Goal: Task Accomplishment & Management: Manage account settings

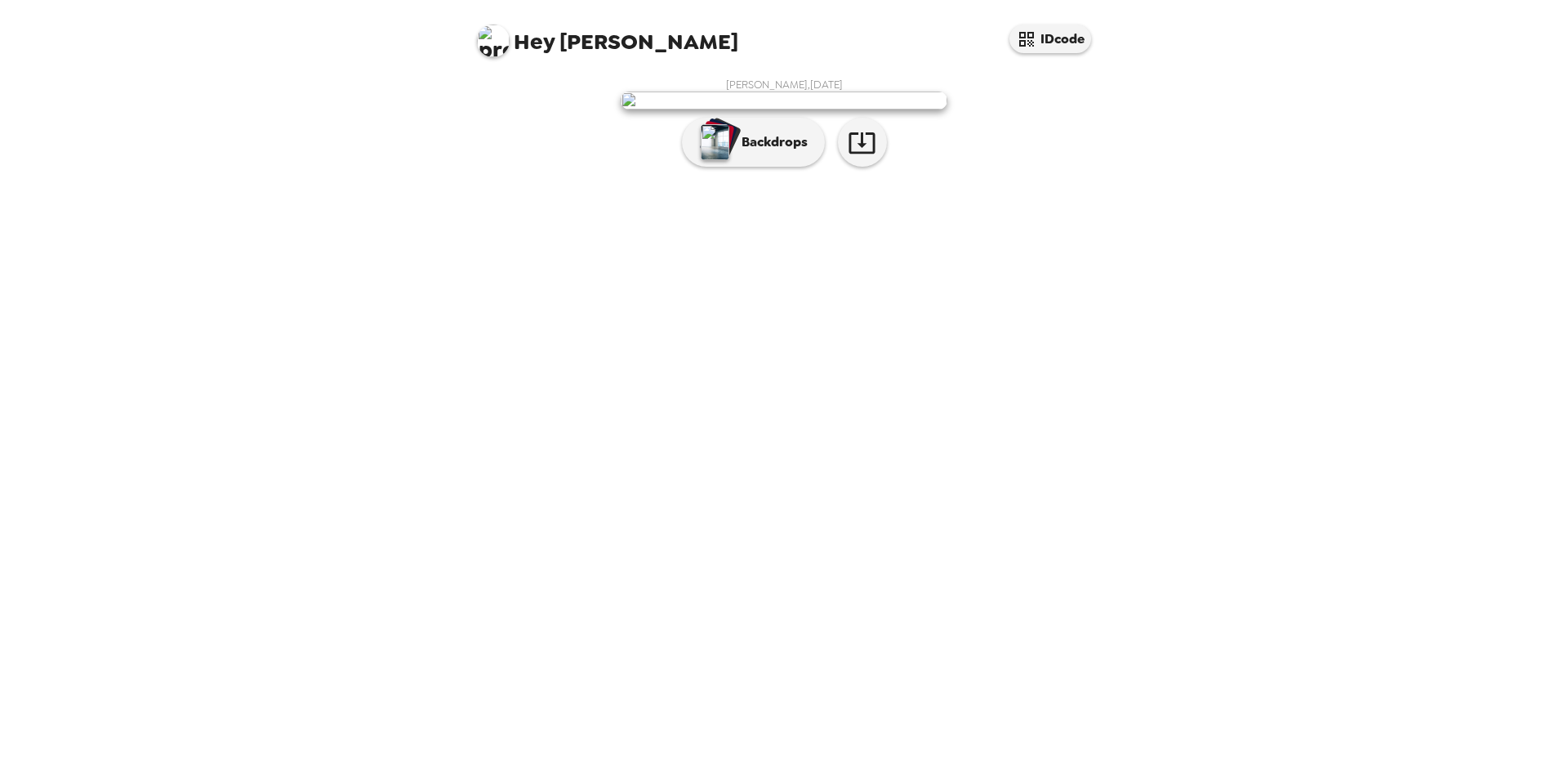
click at [497, 39] on img at bounding box center [493, 41] width 33 height 33
click at [439, 410] on div at bounding box center [784, 392] width 1568 height 783
click at [484, 42] on img at bounding box center [493, 41] width 33 height 33
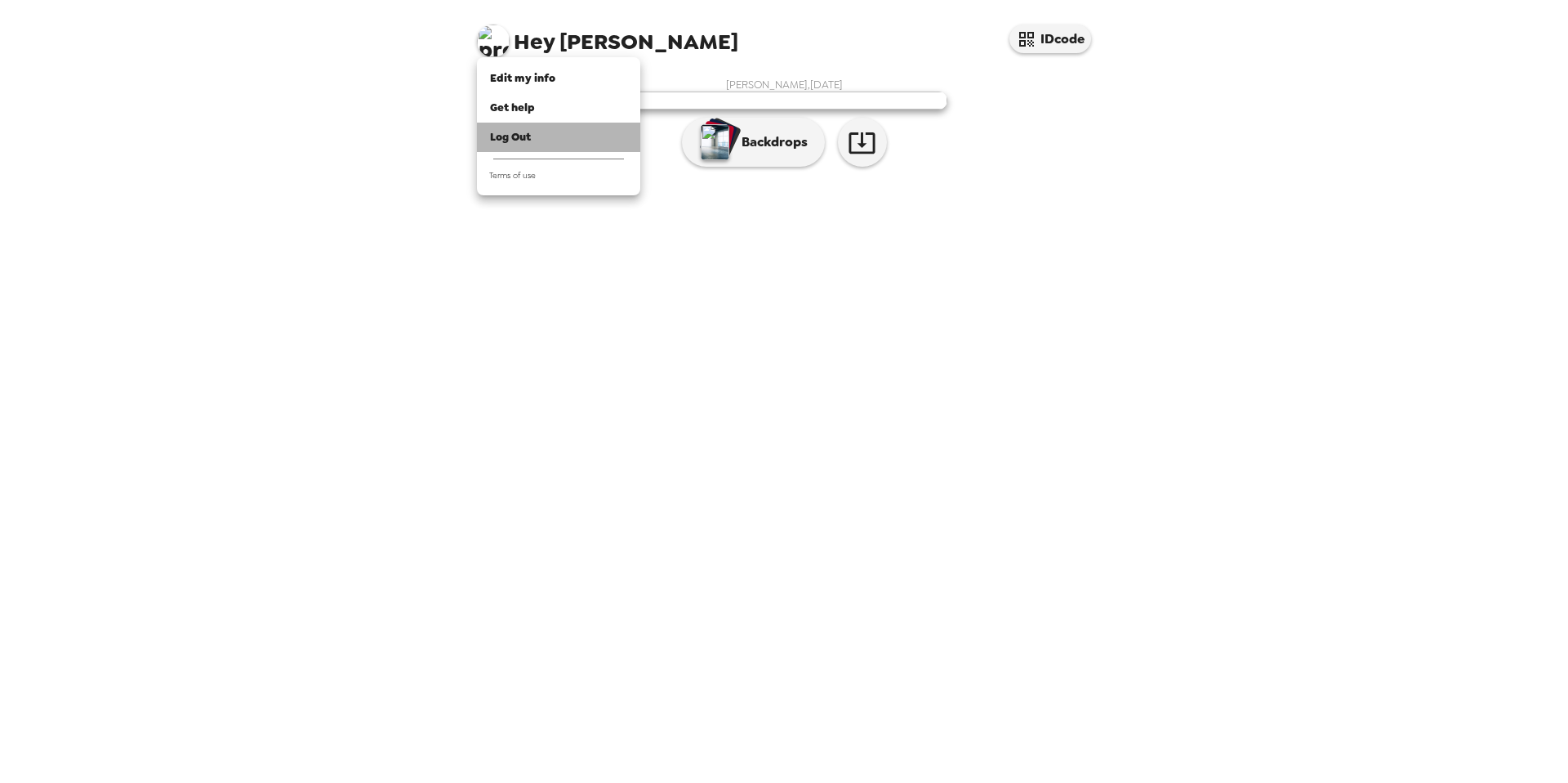
click at [538, 131] on div "Log Out" at bounding box center [559, 137] width 137 height 17
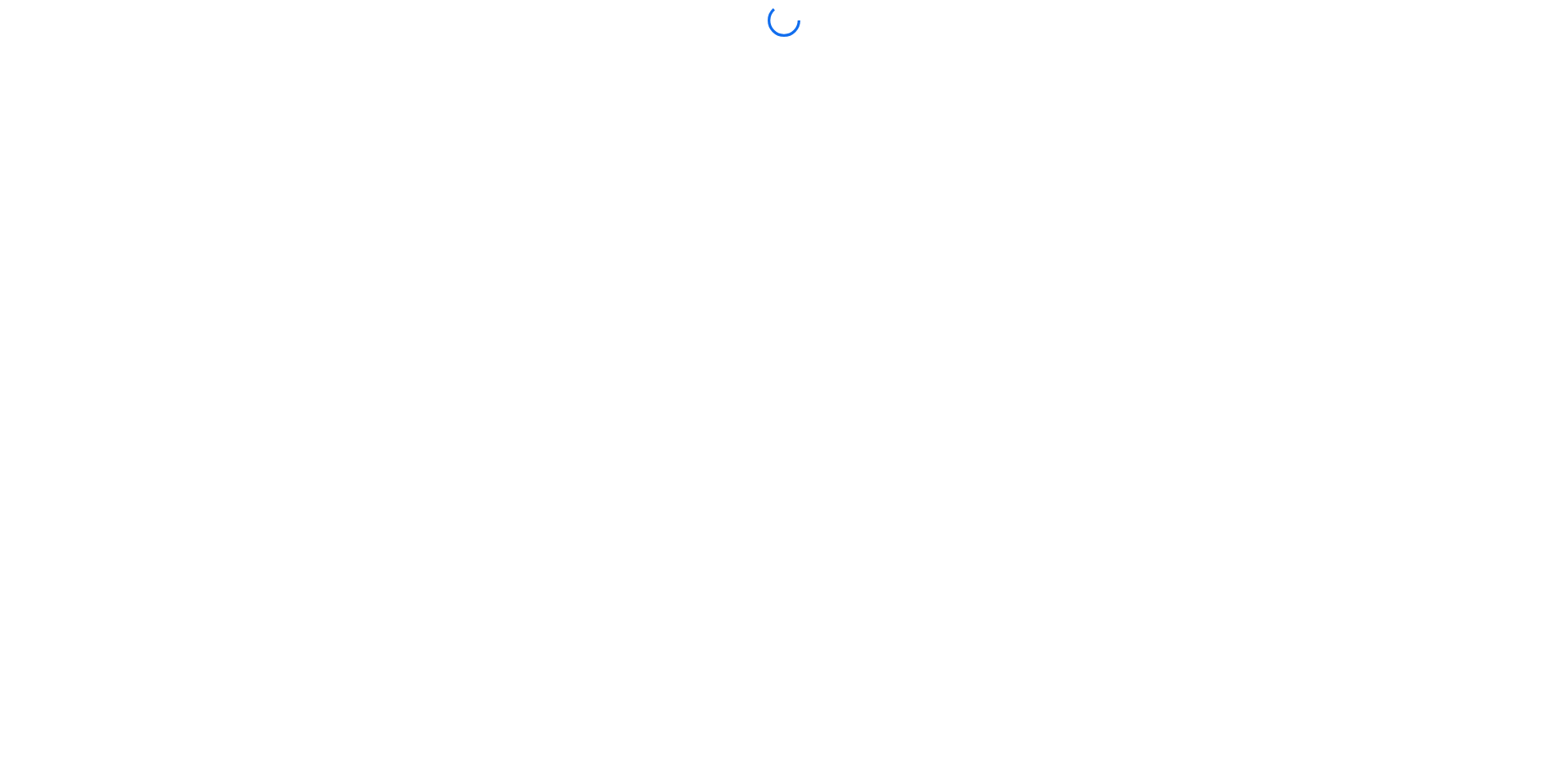
click at [793, 539] on div at bounding box center [784, 392] width 1560 height 775
